Goal: Find specific page/section: Find specific page/section

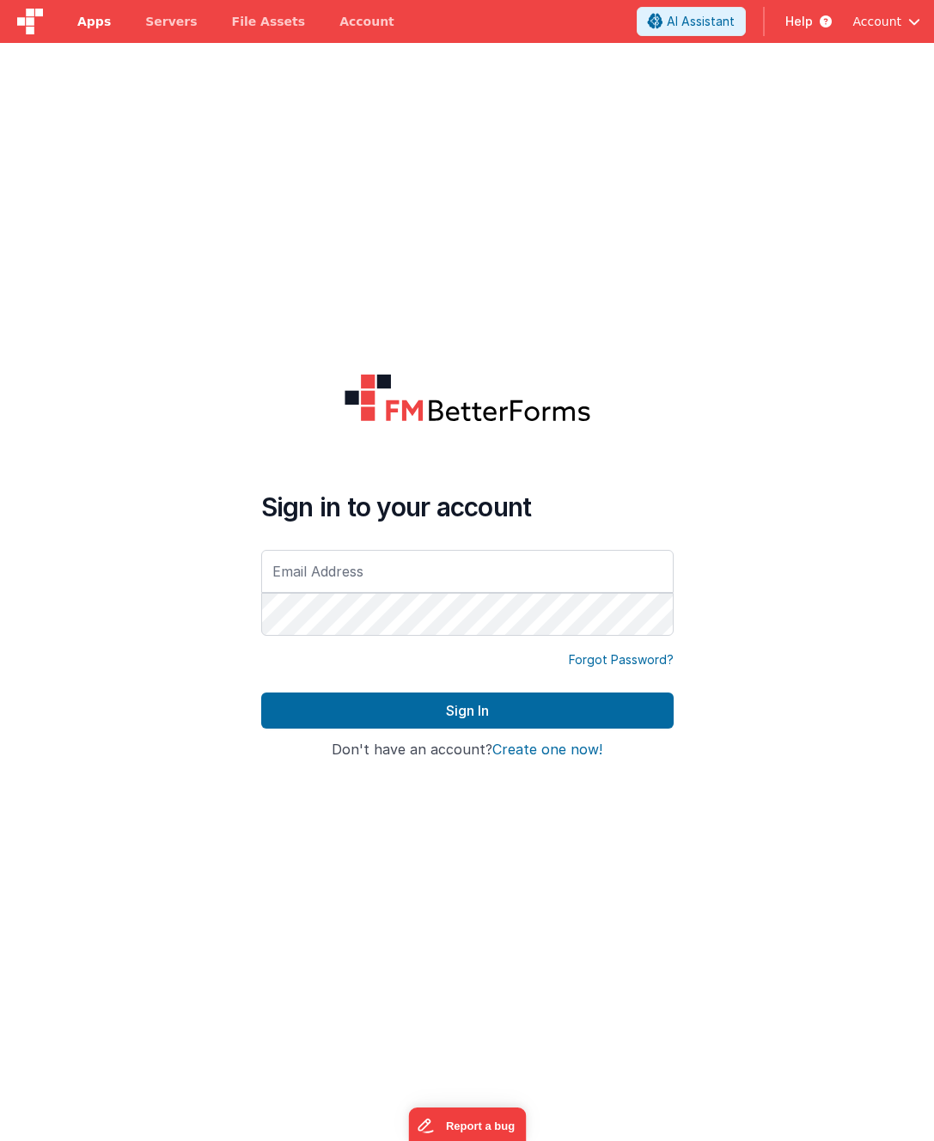
click at [89, 25] on span "Apps" at bounding box center [94, 21] width 34 height 17
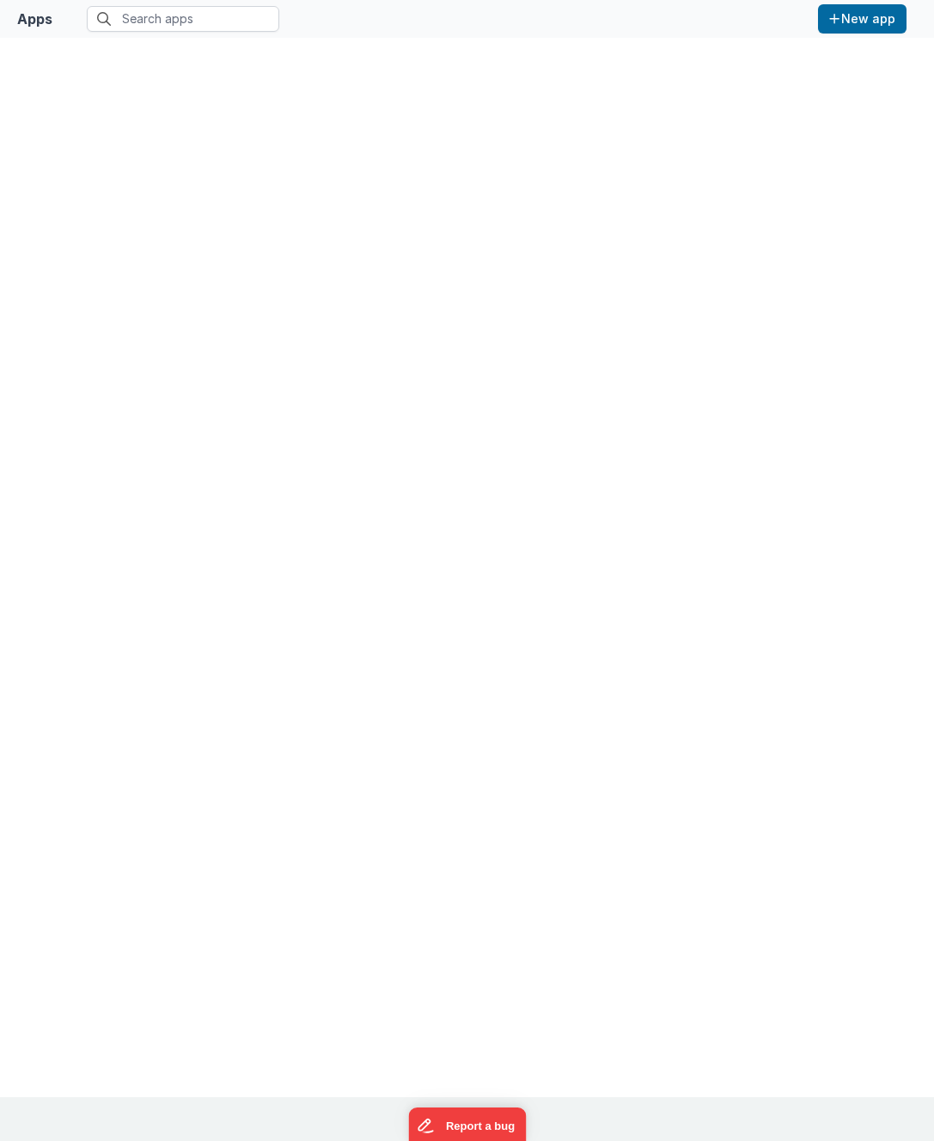
click at [415, 334] on div at bounding box center [467, 568] width 907 height 1032
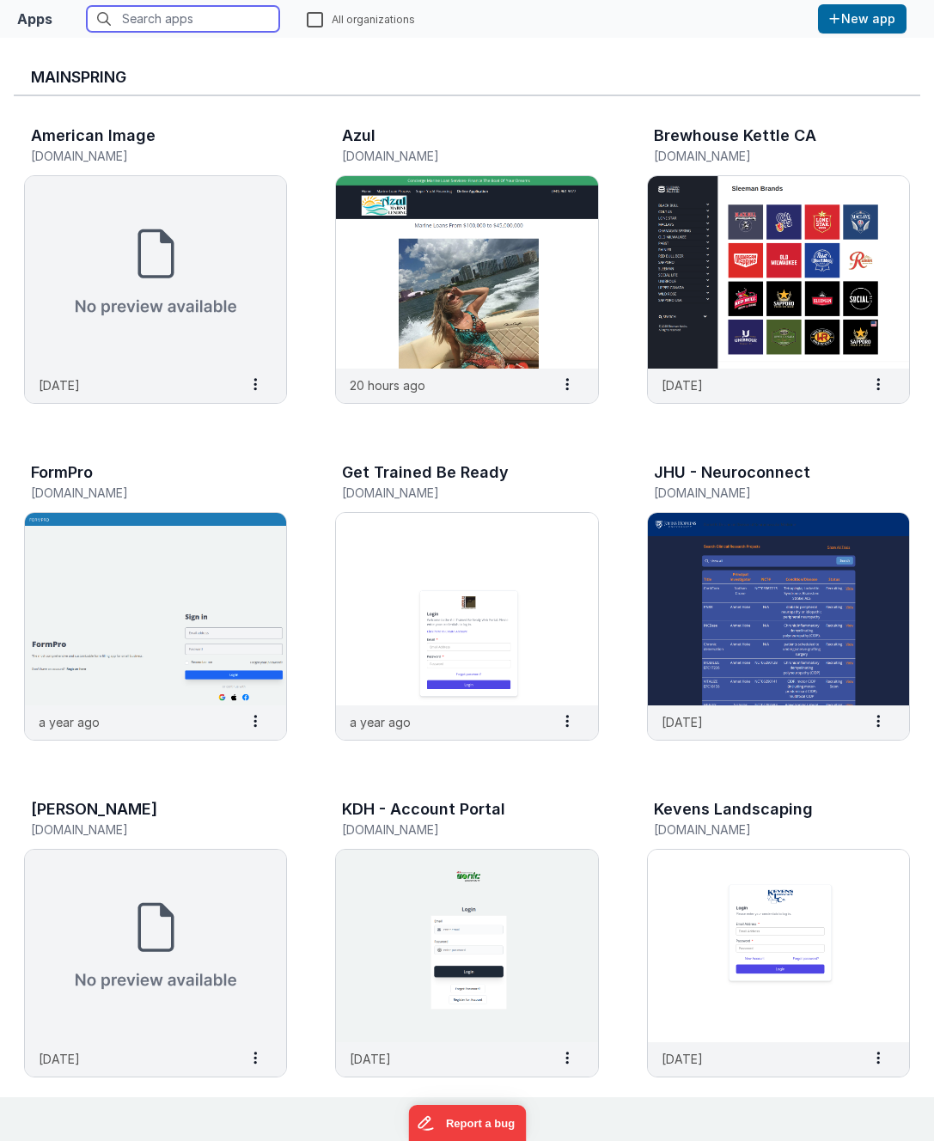
click at [214, 28] on input "text" at bounding box center [183, 19] width 193 height 26
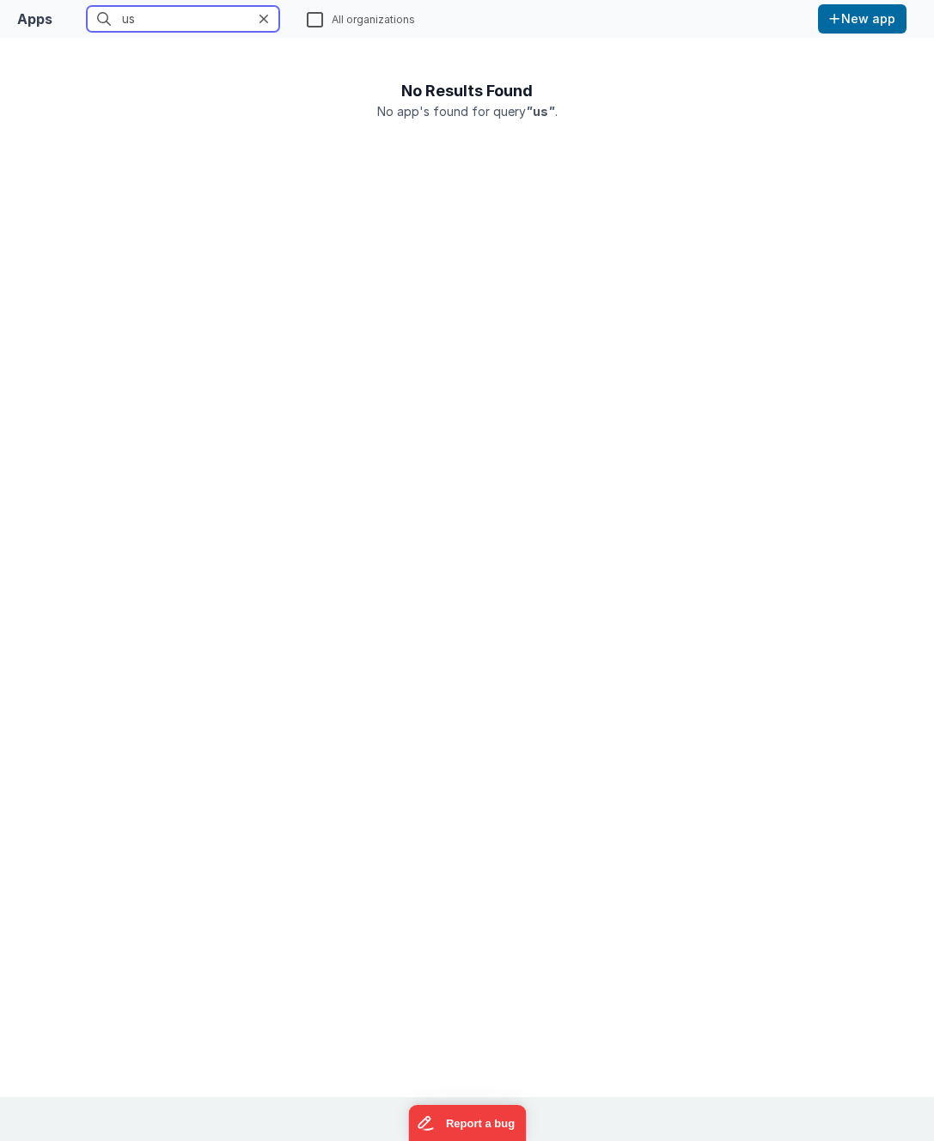
type input "u"
type input "b"
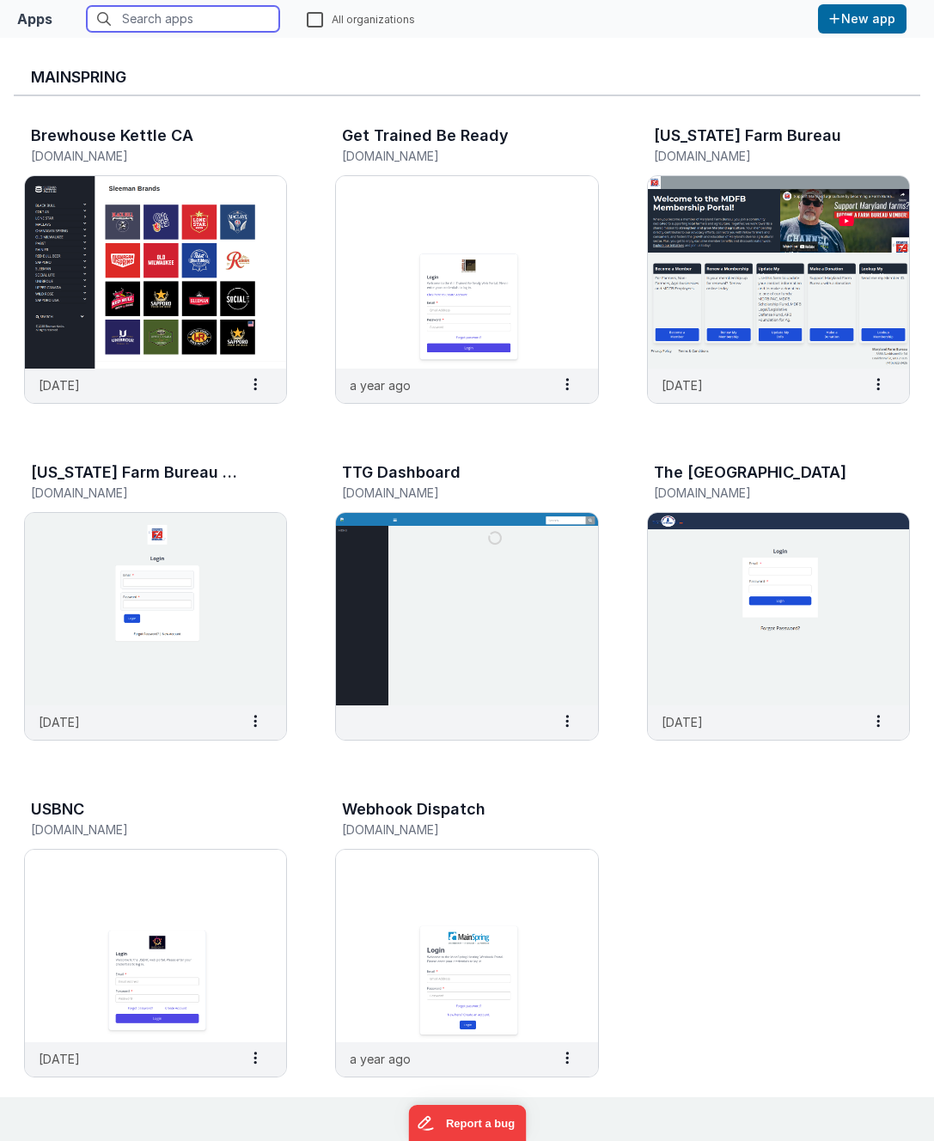
type input "a"
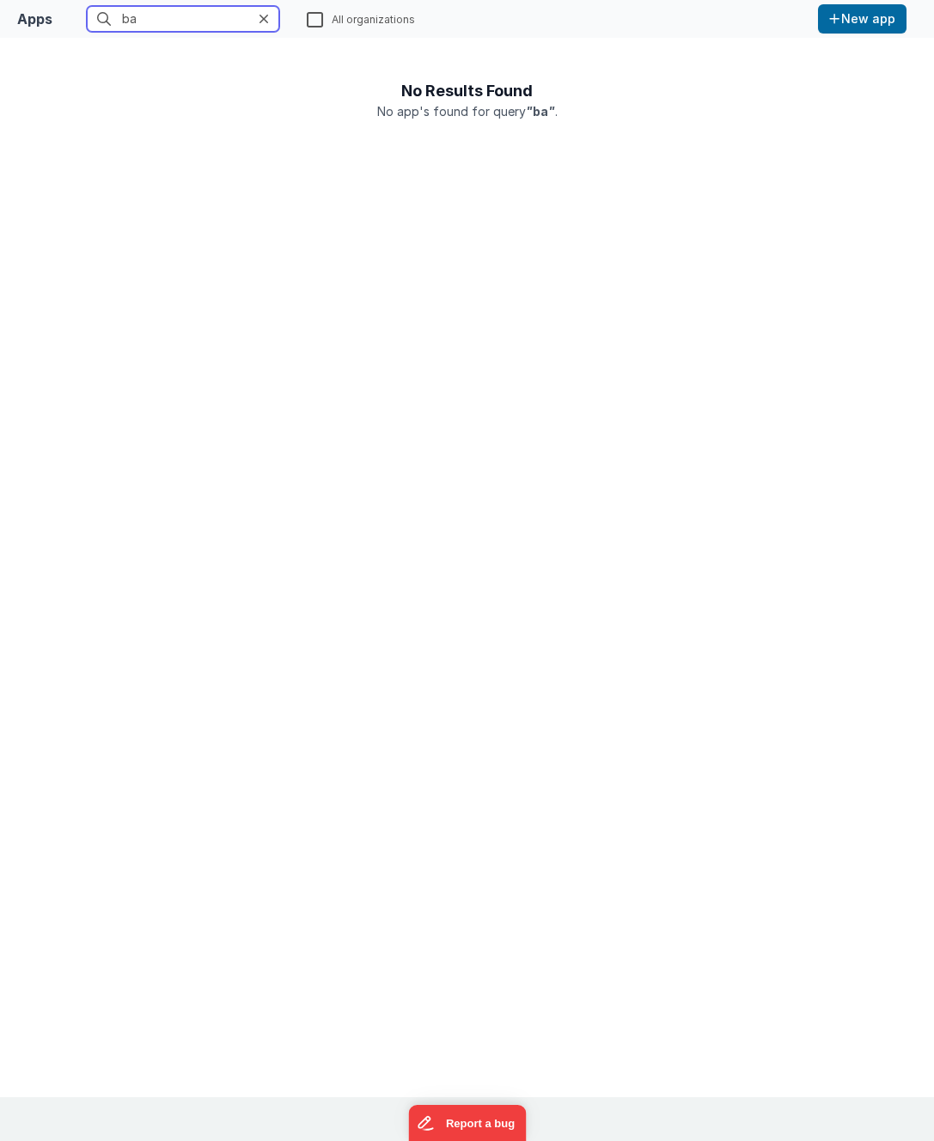
type input "b"
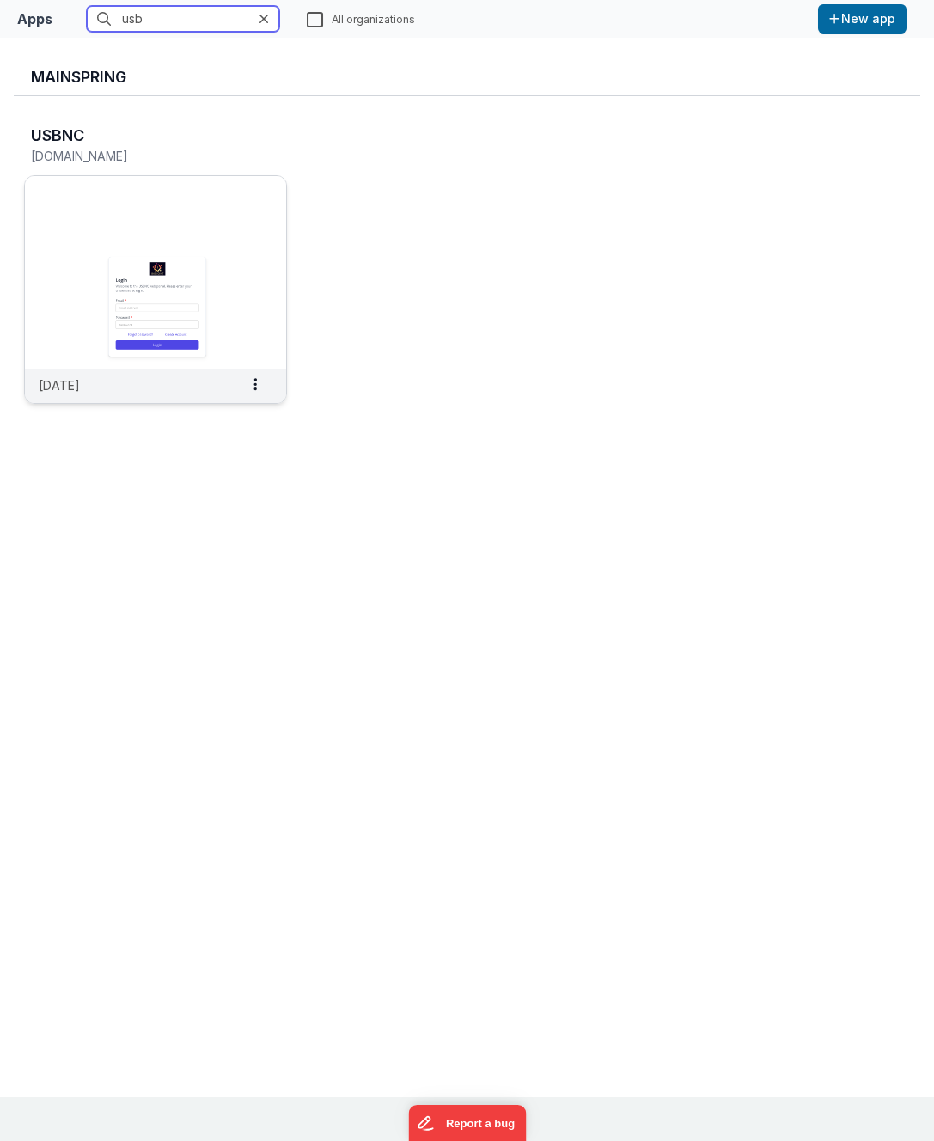
type input "usb"
click at [110, 207] on img at bounding box center [155, 272] width 261 height 193
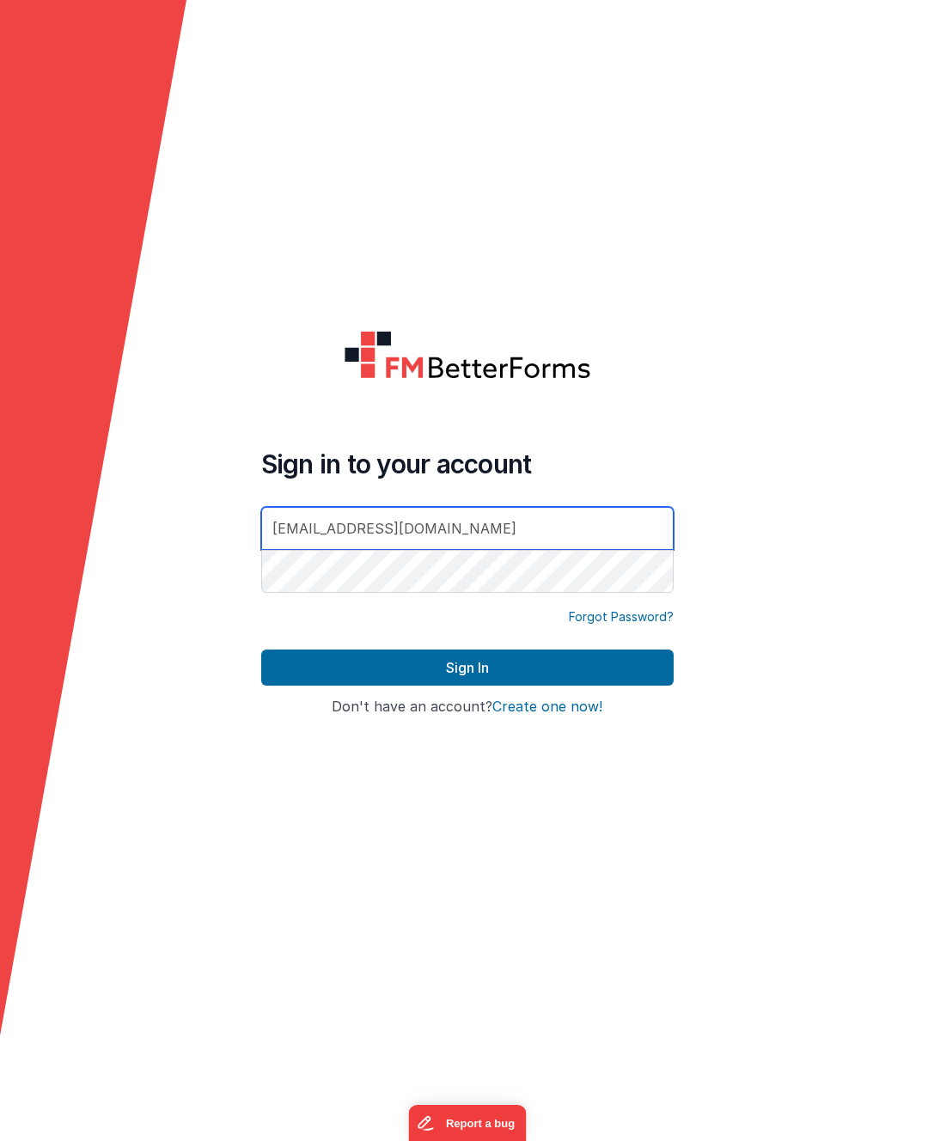
type input "[EMAIL_ADDRESS][DOMAIN_NAME]"
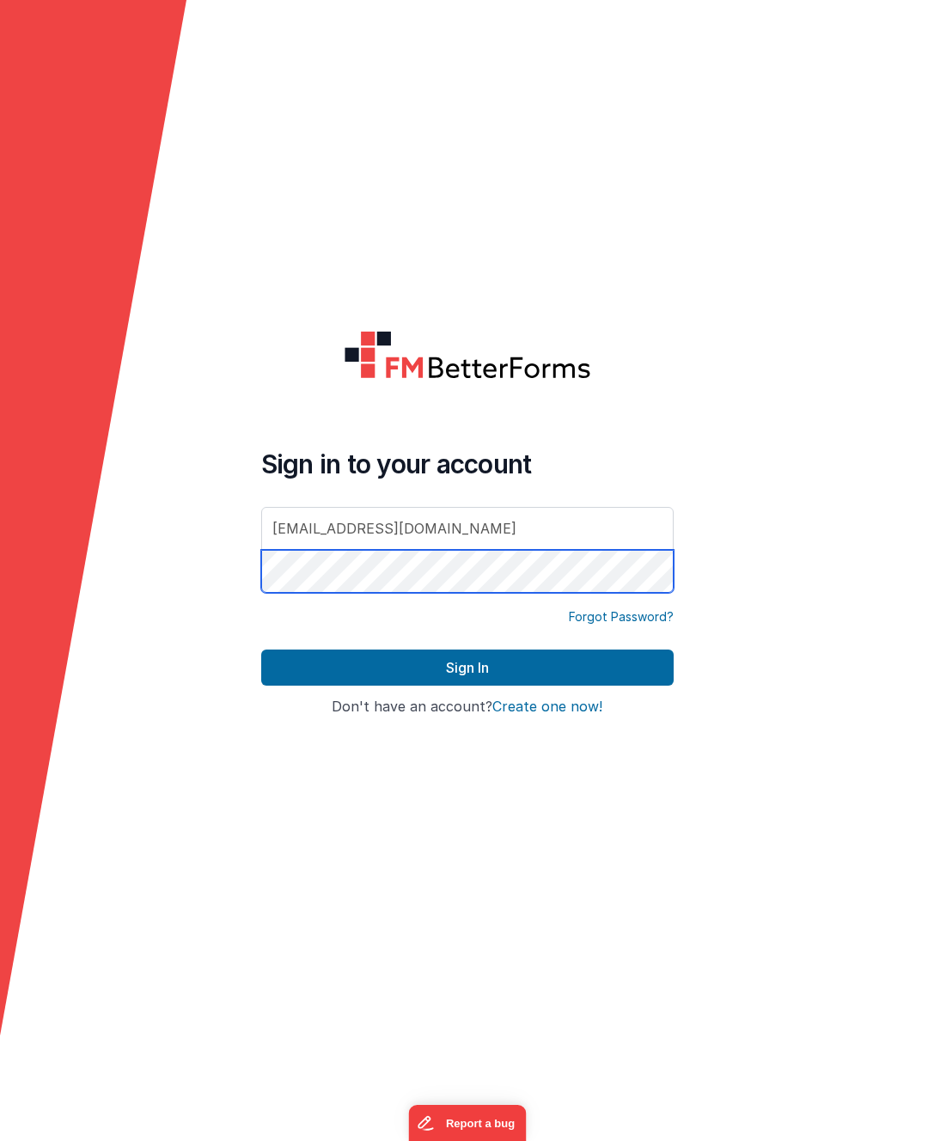
click at [261, 650] on button "Sign In" at bounding box center [467, 668] width 413 height 36
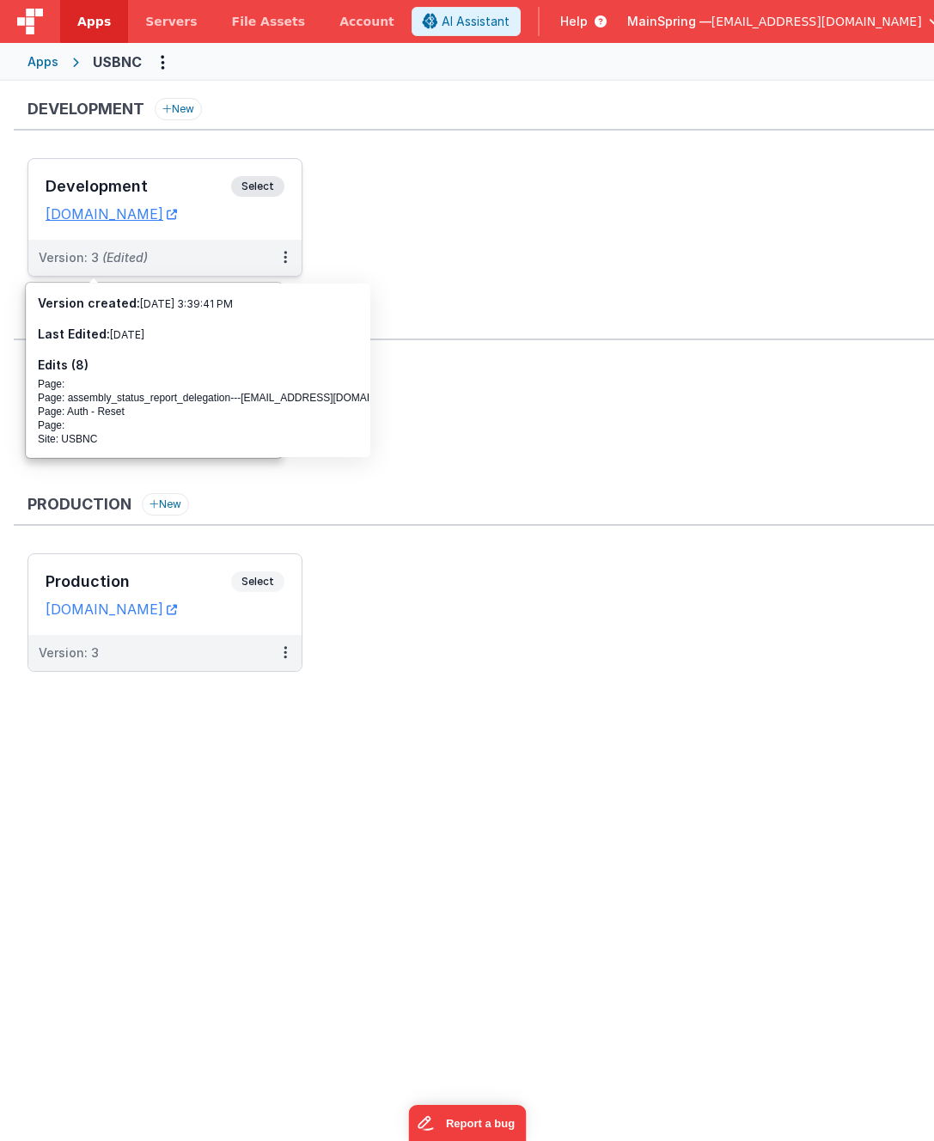
click at [107, 258] on span "(Edited)" at bounding box center [125, 257] width 46 height 15
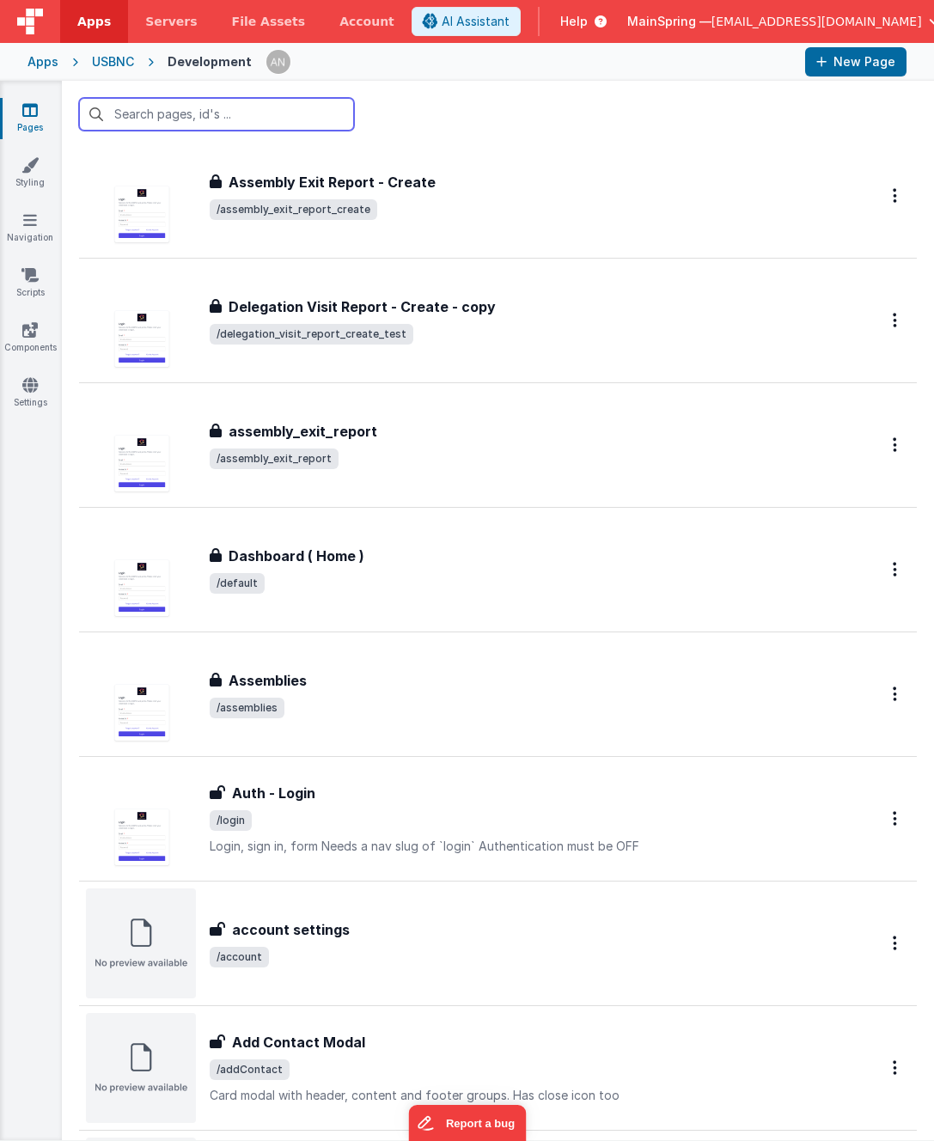
scroll to position [272, 0]
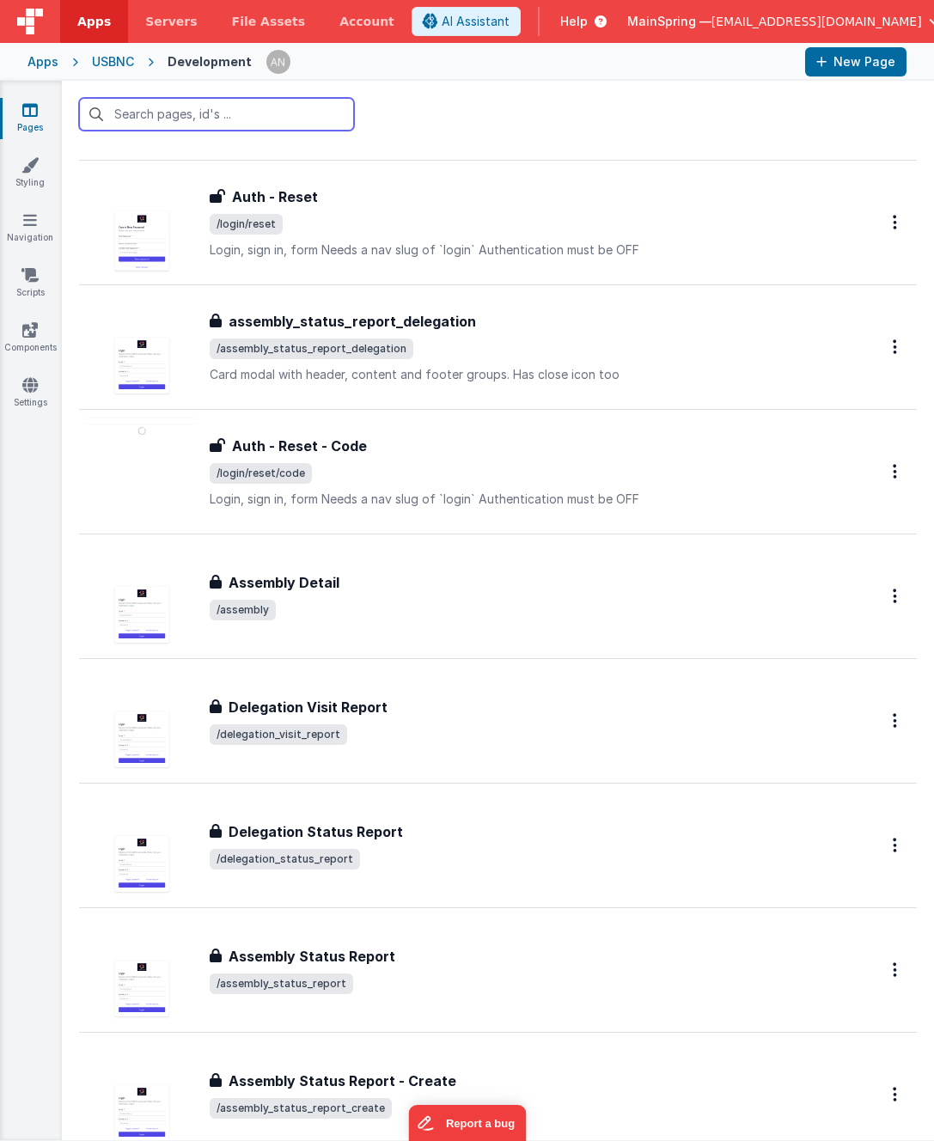
click at [211, 114] on input "text" at bounding box center [216, 114] width 275 height 33
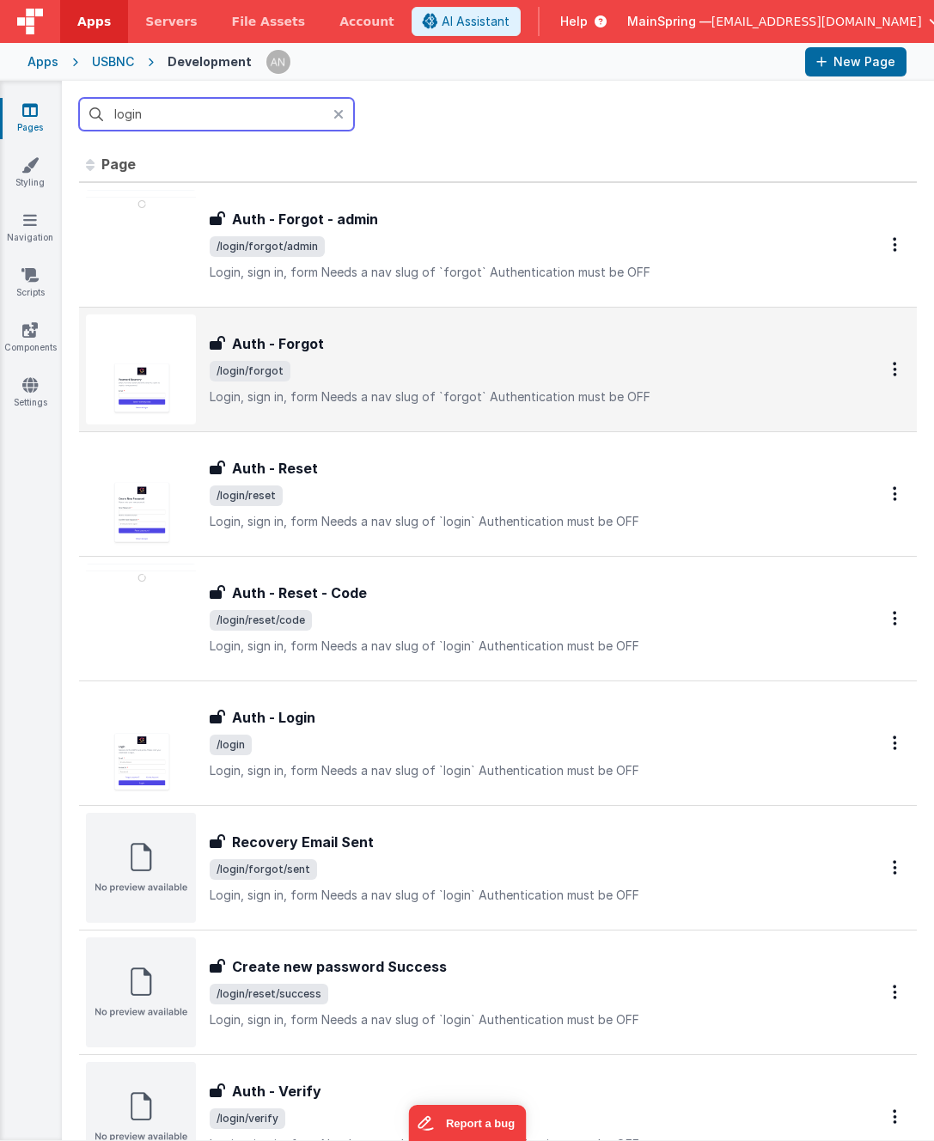
scroll to position [0, 0]
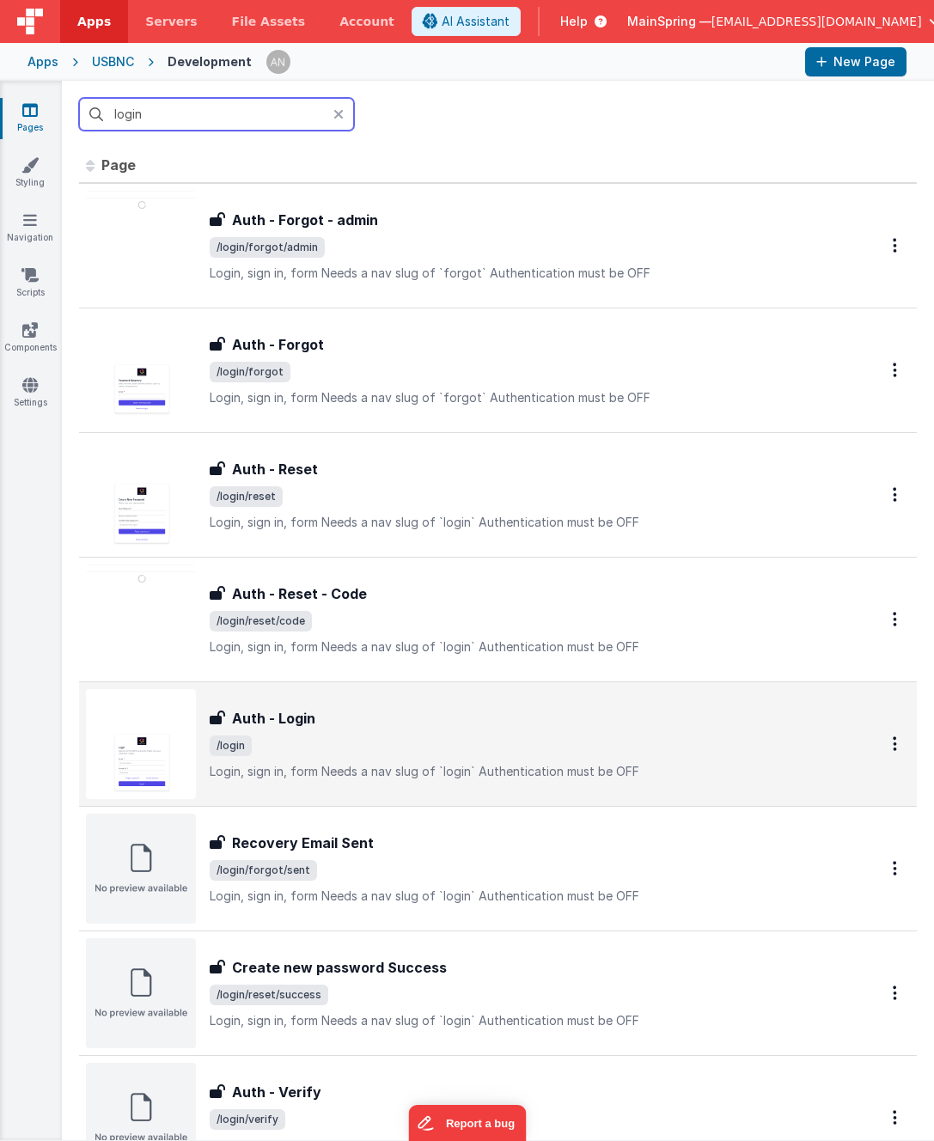
type input "login"
click at [358, 705] on div "Auth - Login Auth - Login /login Login, sign in, formNeeds a nav slug of `logi…" at bounding box center [462, 744] width 752 height 110
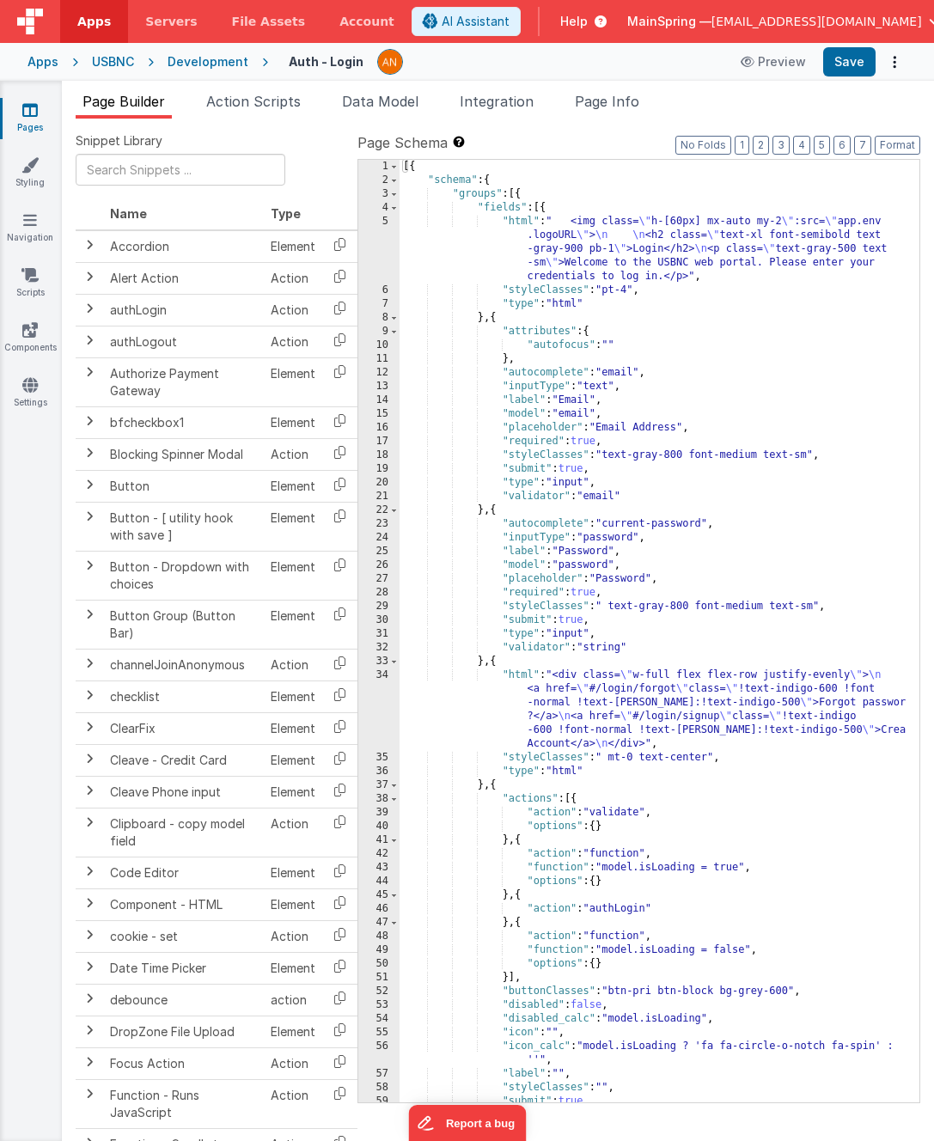
click at [607, 18] on icon at bounding box center [597, 21] width 19 height 17
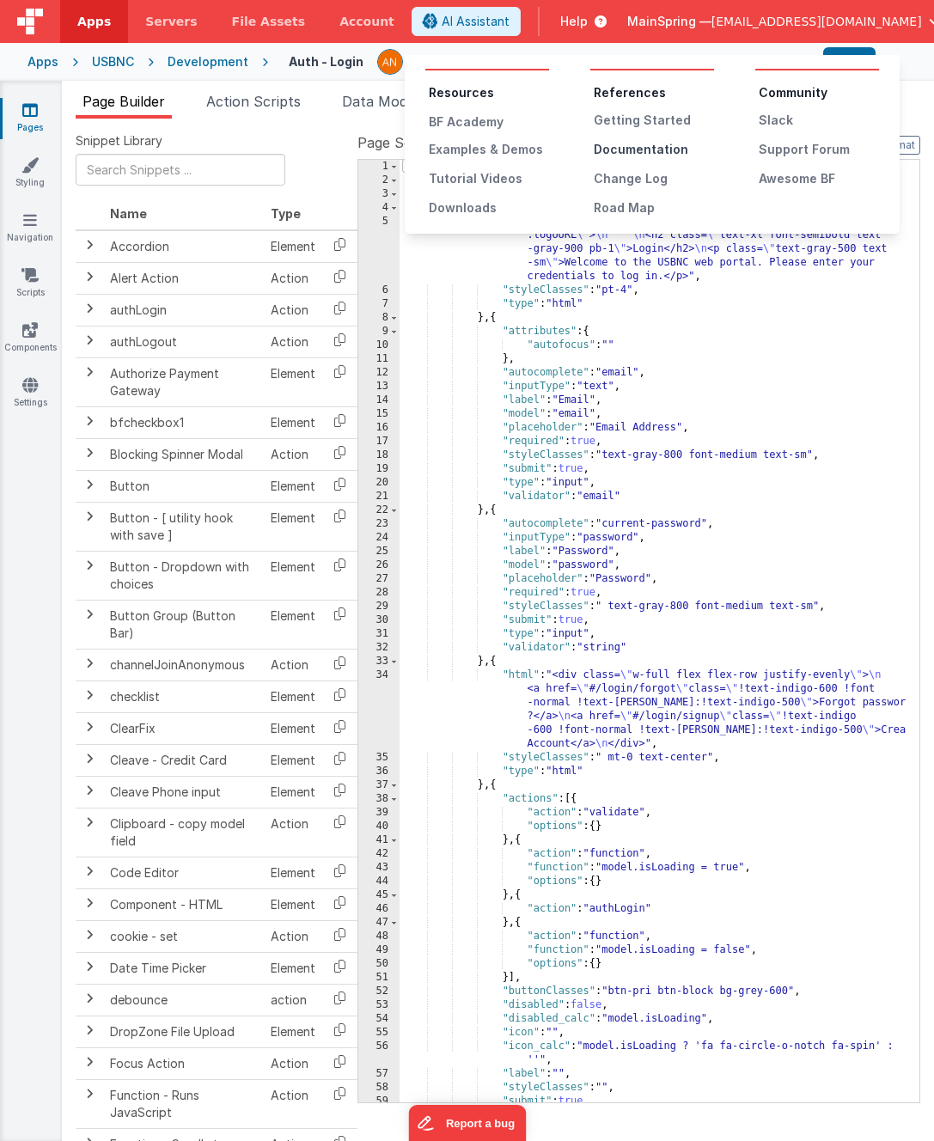
click at [633, 157] on div "Documentation" at bounding box center [654, 149] width 120 height 17
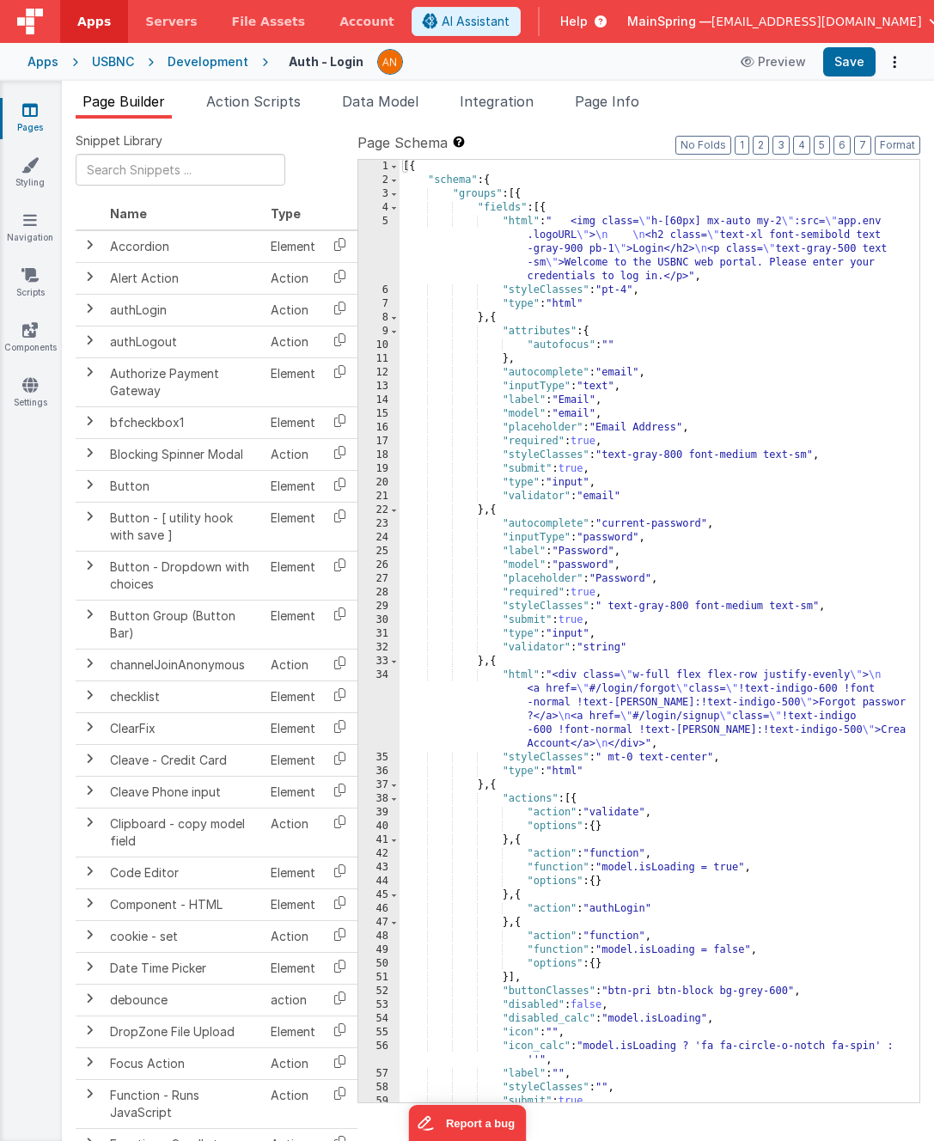
click at [206, 56] on div "Development" at bounding box center [208, 61] width 81 height 17
